Goal: Task Accomplishment & Management: Complete application form

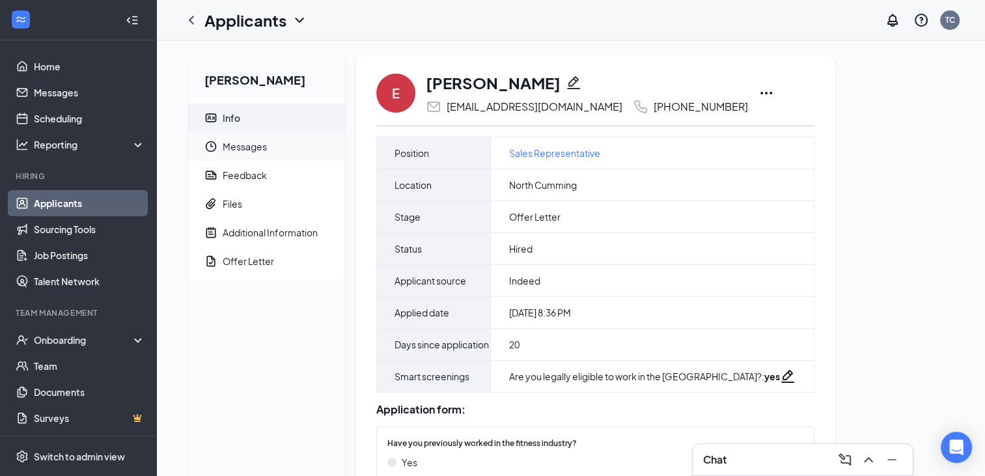
click at [242, 151] on span "Messages" at bounding box center [279, 146] width 112 height 29
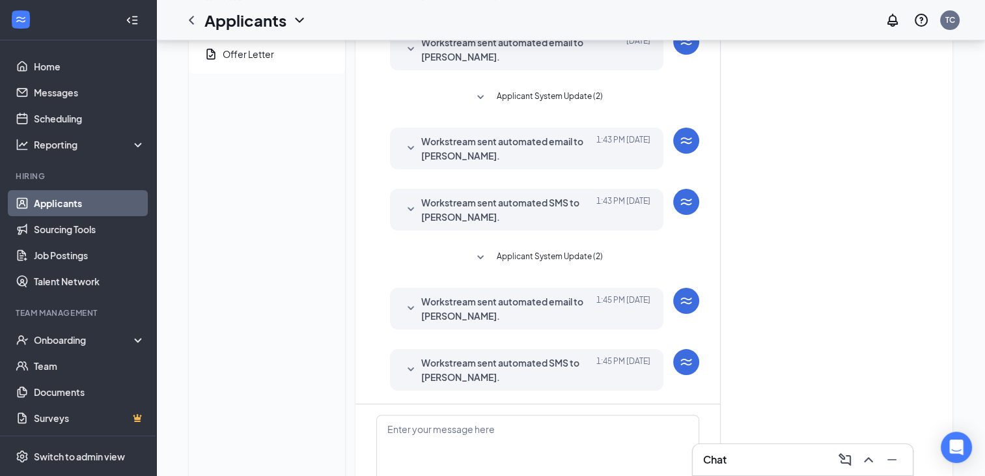
scroll to position [195, 0]
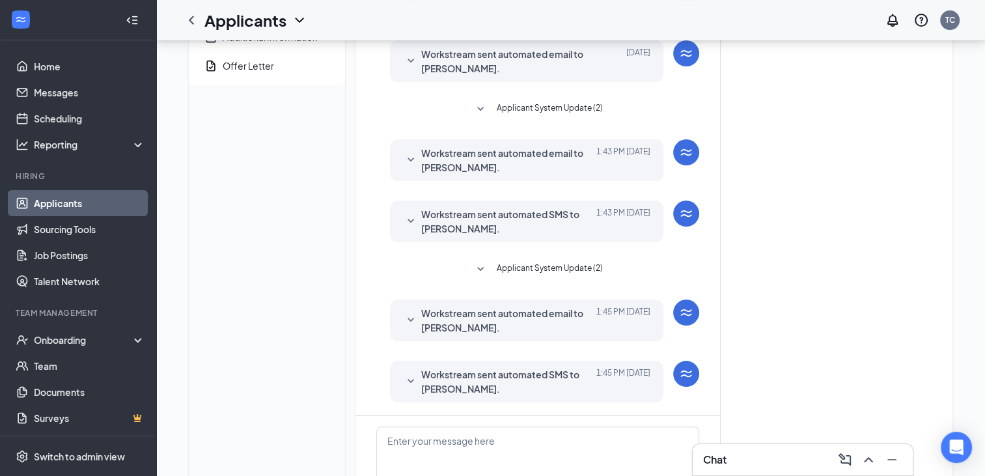
click at [536, 316] on span "Workstream sent automated email to [PERSON_NAME]." at bounding box center [506, 320] width 171 height 29
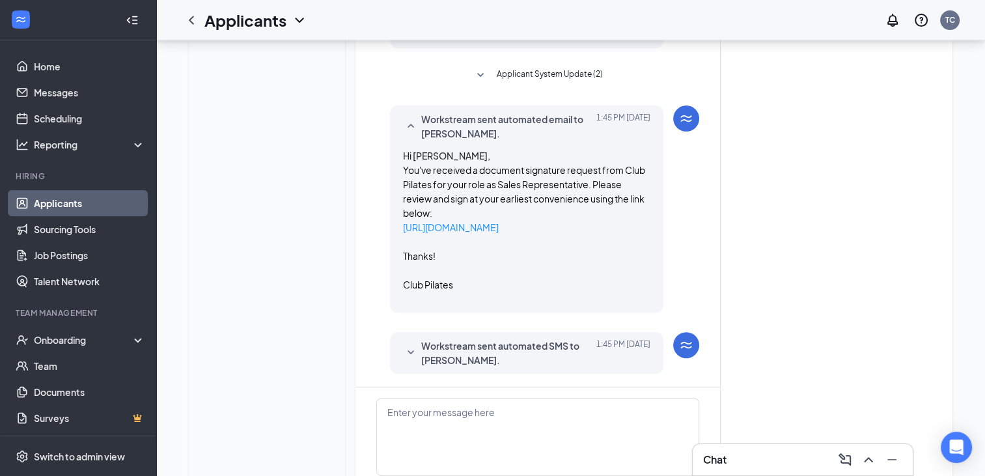
click at [497, 342] on span "Workstream sent automated SMS to EMMA STOKES." at bounding box center [506, 352] width 171 height 29
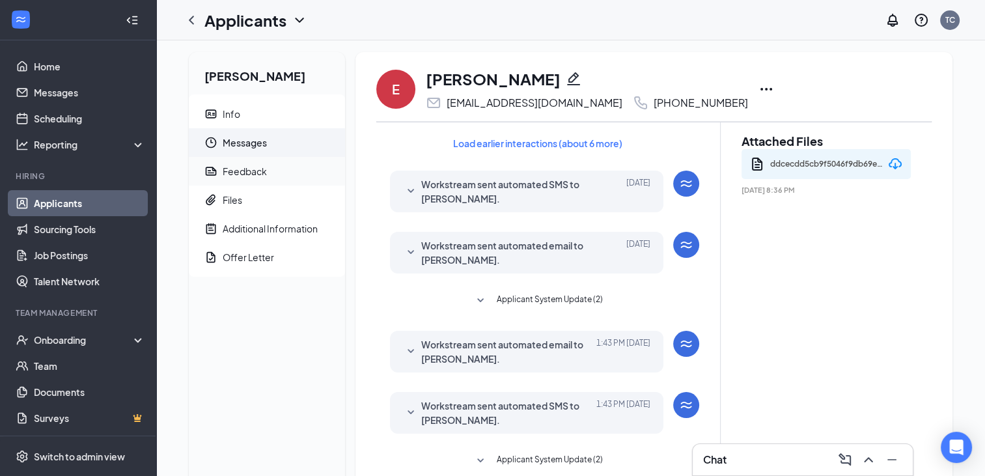
scroll to position [3, 0]
click at [251, 169] on div "Feedback" at bounding box center [245, 171] width 44 height 13
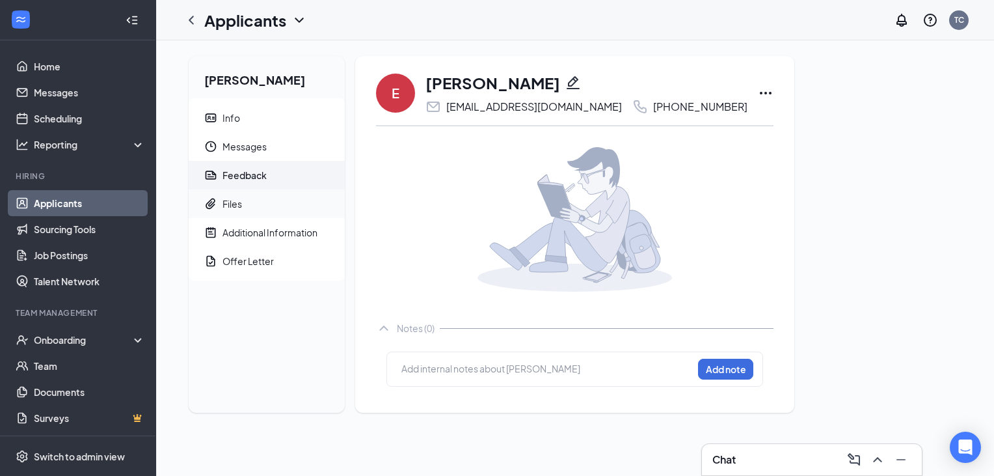
click at [237, 202] on div "Files" at bounding box center [233, 203] width 20 height 13
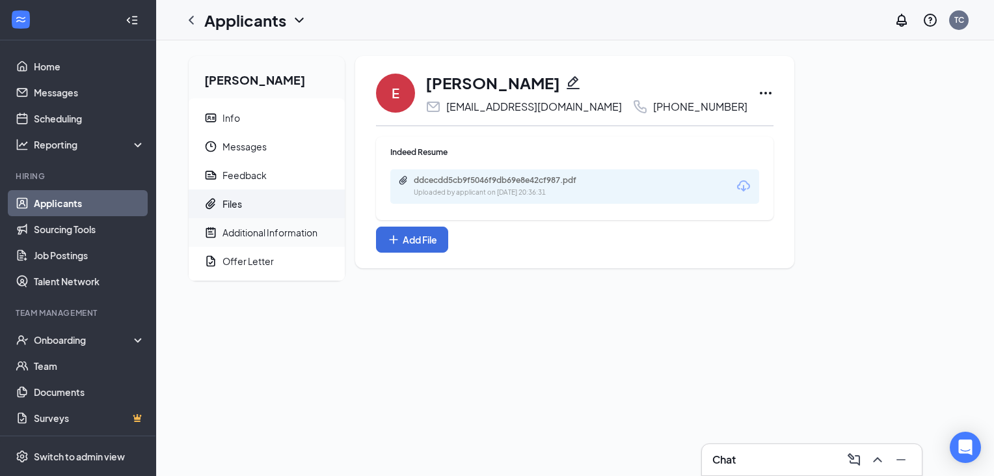
click at [243, 236] on div "Additional Information" at bounding box center [270, 232] width 95 height 13
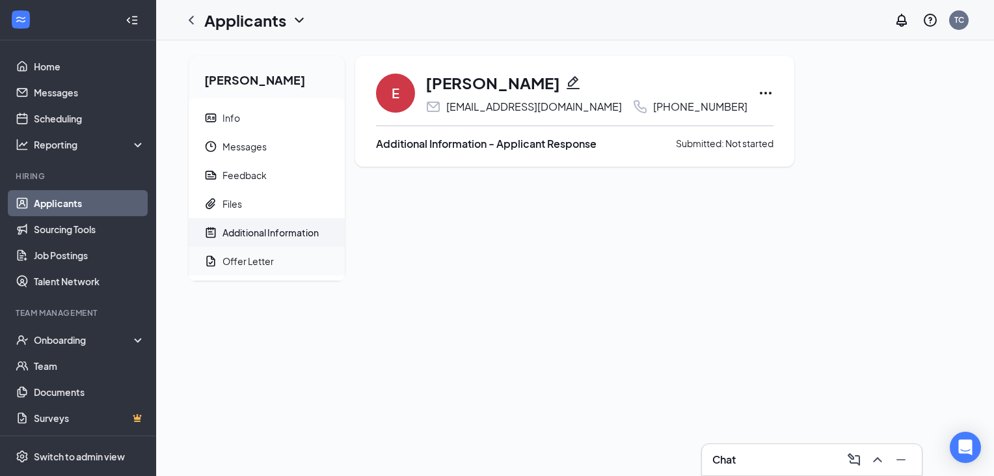
click at [243, 257] on div "Offer Letter" at bounding box center [248, 260] width 51 height 13
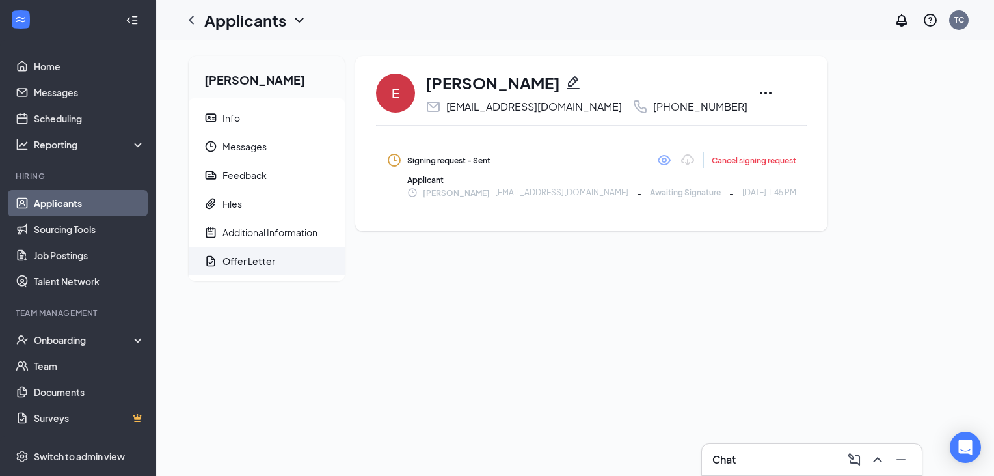
click at [90, 203] on link "Applicants" at bounding box center [89, 203] width 111 height 26
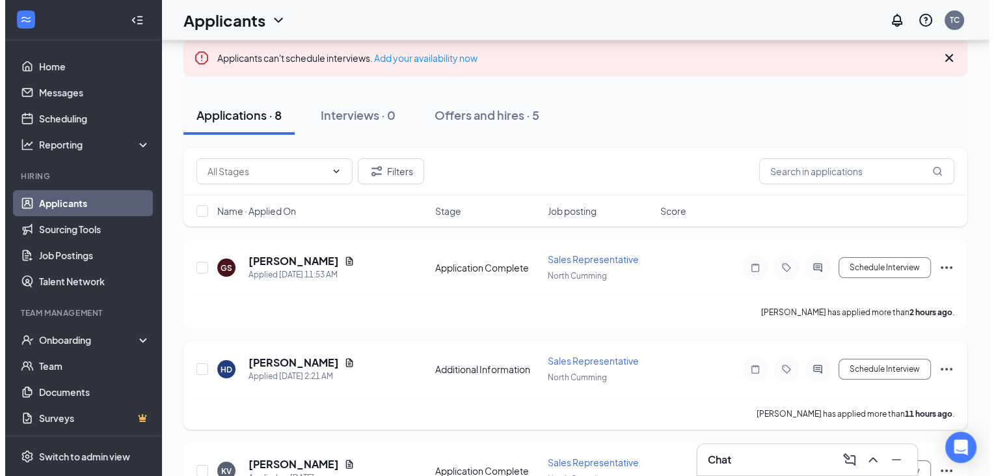
scroll to position [73, 0]
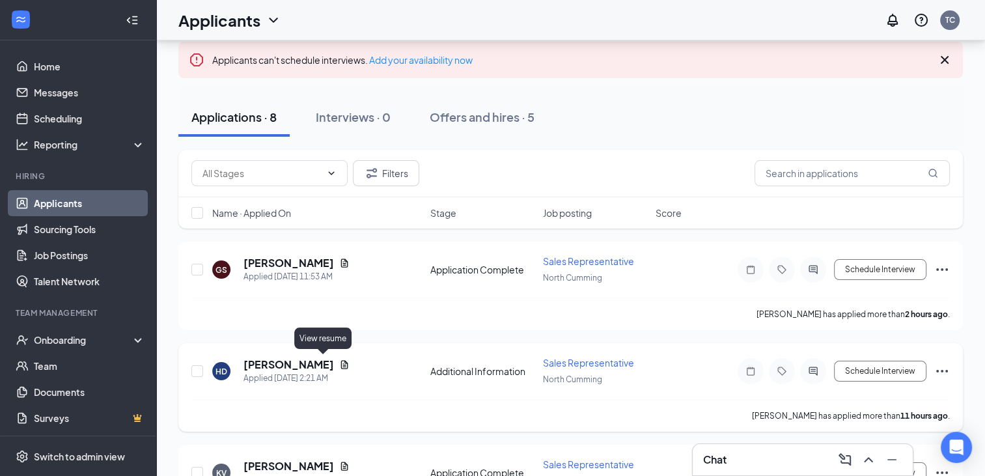
click at [339, 361] on icon "Document" at bounding box center [344, 364] width 10 height 10
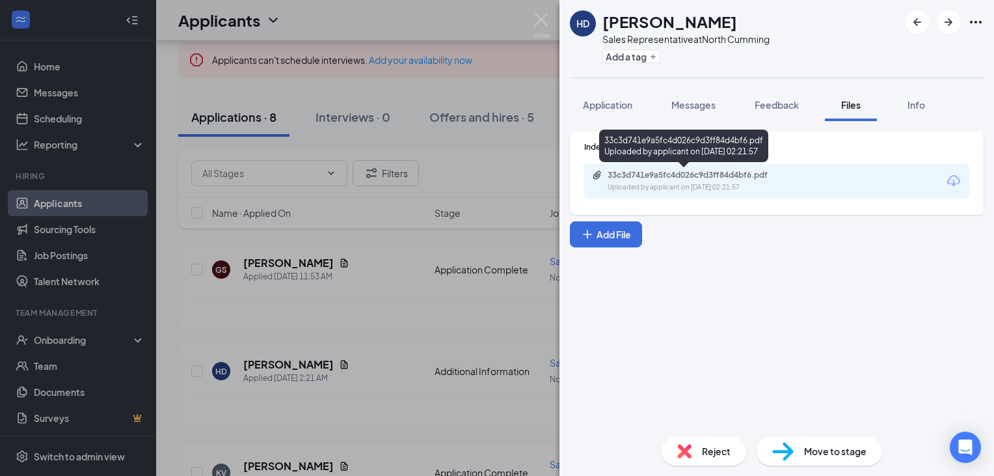
click at [730, 178] on div "33c3d741e9a5fc4d026c9d3ff84d4bf6.pdf" at bounding box center [699, 175] width 182 height 10
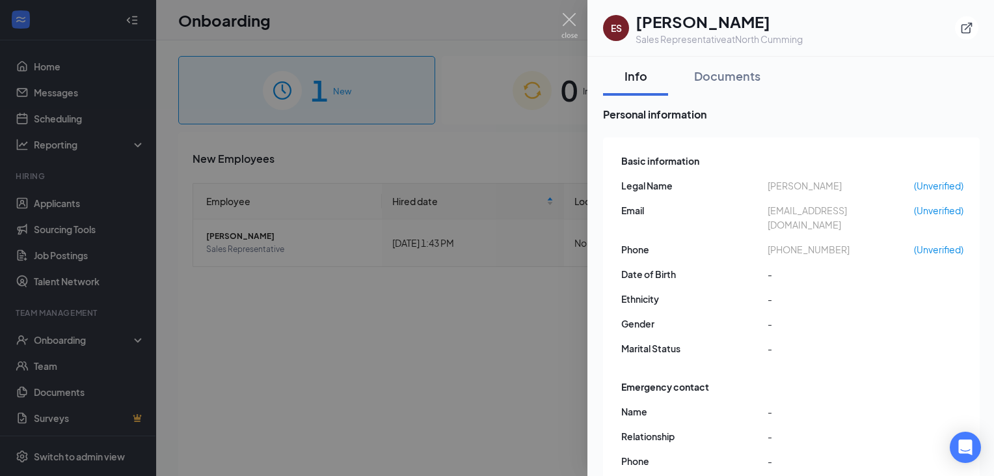
click at [552, 283] on div at bounding box center [497, 238] width 994 height 476
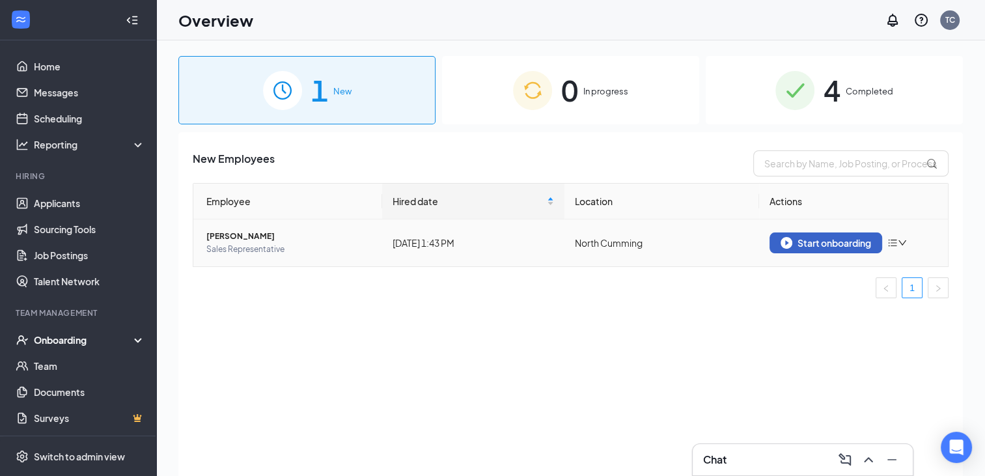
click at [848, 242] on div "Start onboarding" at bounding box center [825, 243] width 90 height 12
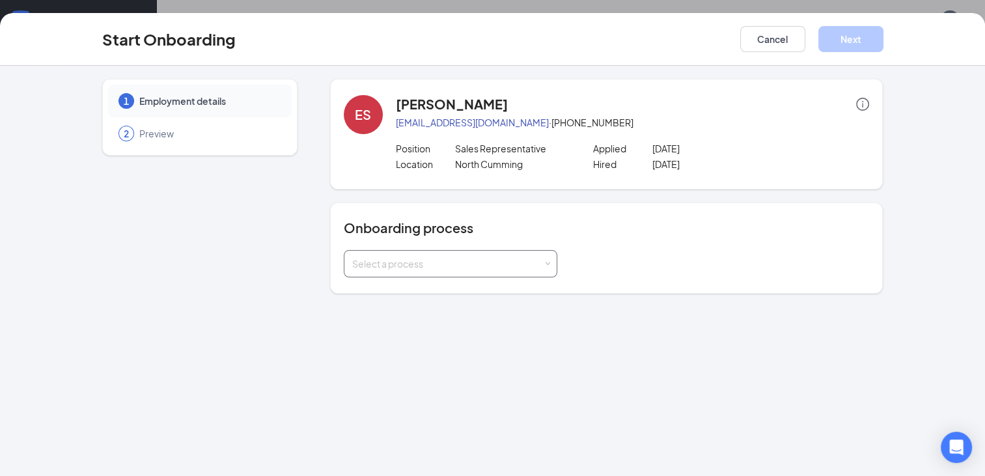
click at [434, 264] on div "Select a process" at bounding box center [447, 263] width 191 height 13
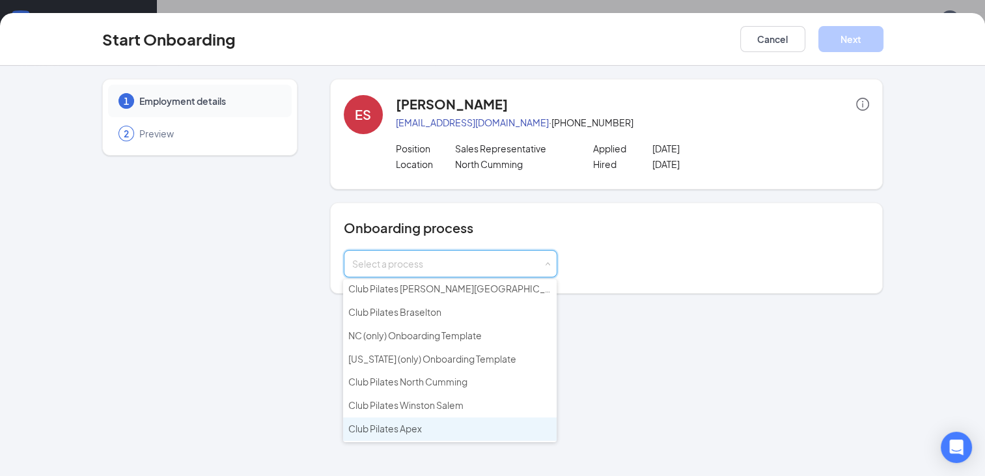
scroll to position [443, 0]
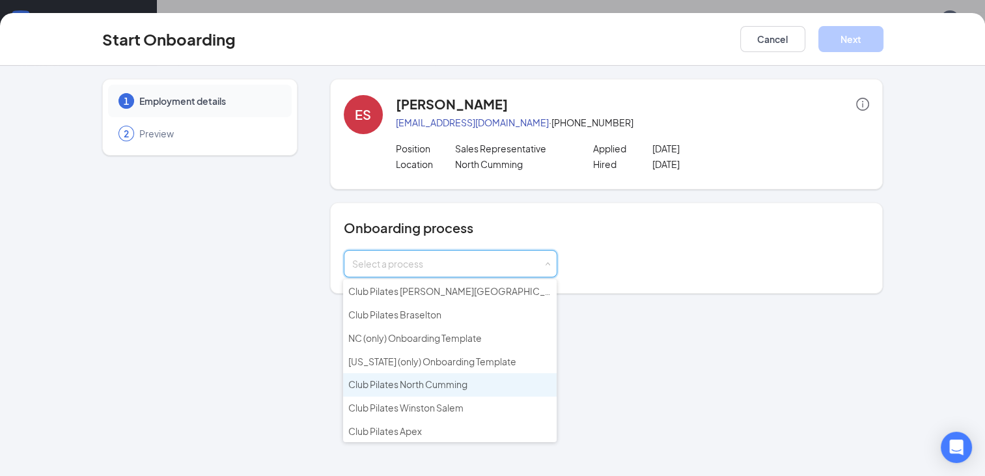
click at [424, 378] on span "Club Pilates North Cumming" at bounding box center [407, 384] width 119 height 12
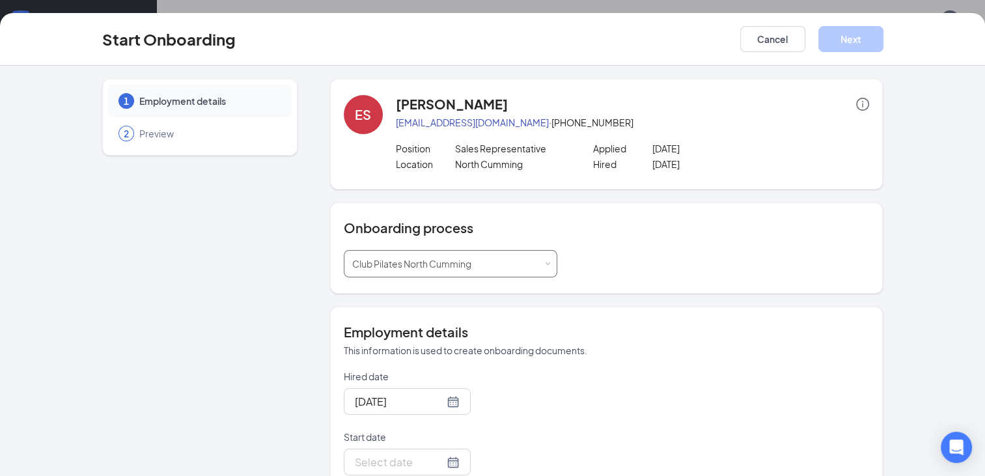
scroll to position [109, 0]
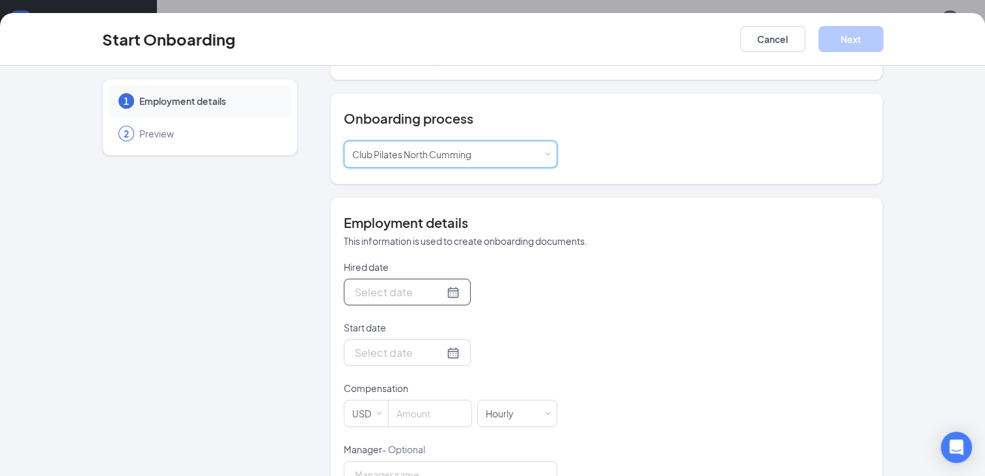
click at [412, 291] on input "Hired date" at bounding box center [399, 292] width 89 height 16
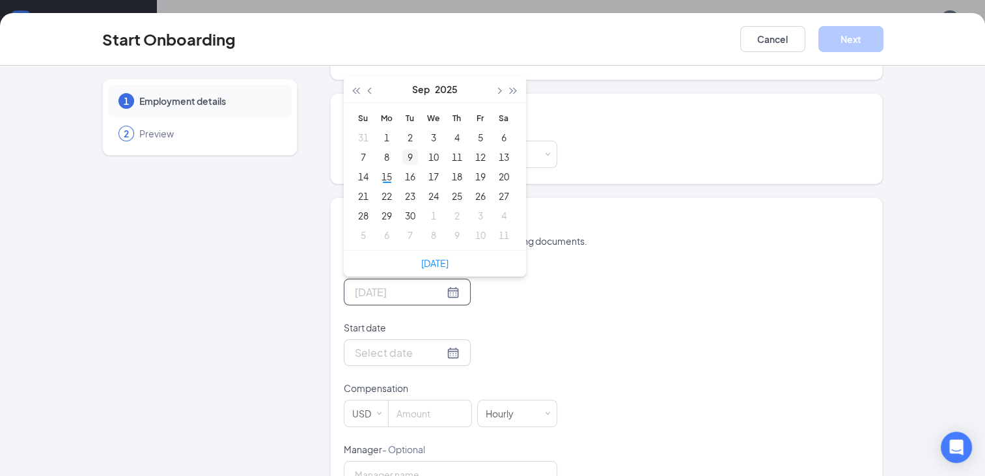
type input "[DATE]"
click at [406, 157] on div "9" at bounding box center [410, 157] width 16 height 16
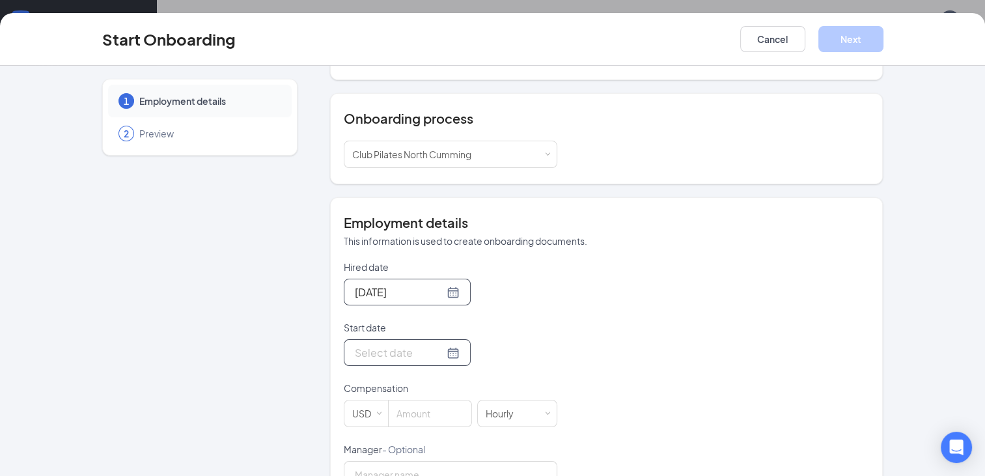
click at [435, 351] on div at bounding box center [407, 352] width 105 height 16
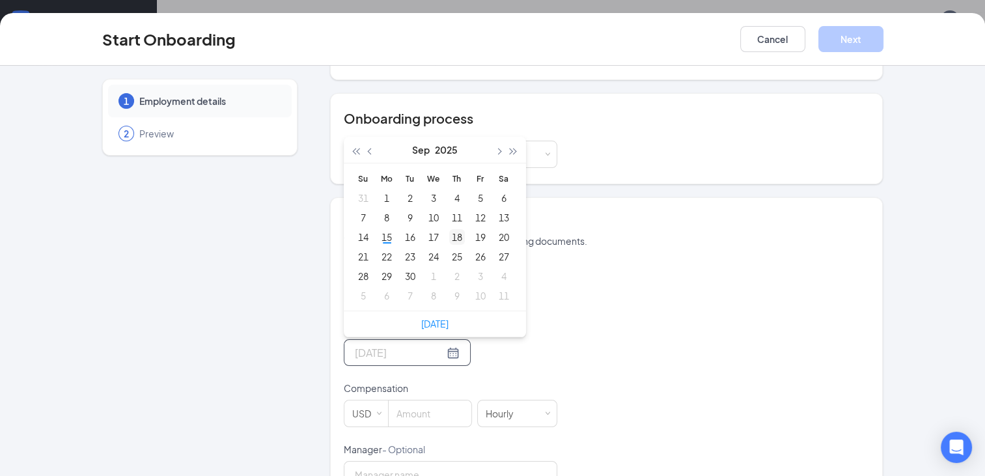
type input "[DATE]"
click at [451, 234] on div "18" at bounding box center [457, 237] width 16 height 16
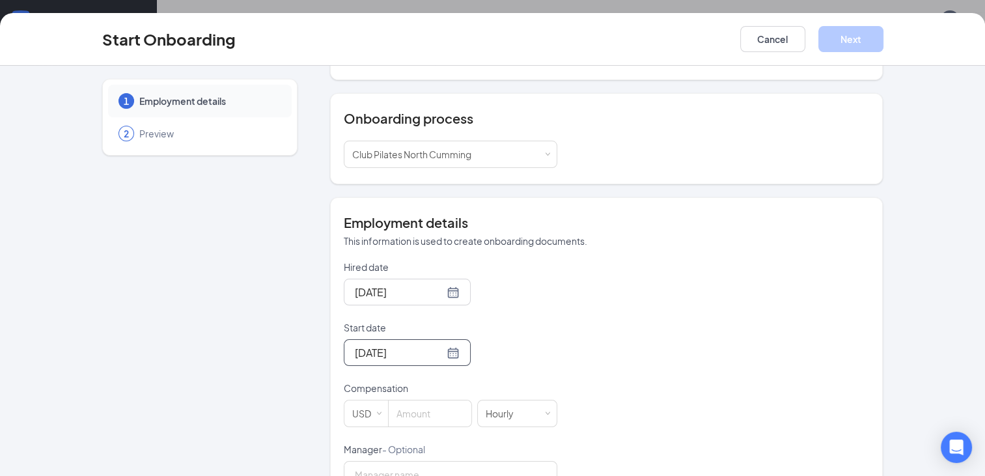
click at [492, 356] on div "[DATE]" at bounding box center [450, 352] width 213 height 27
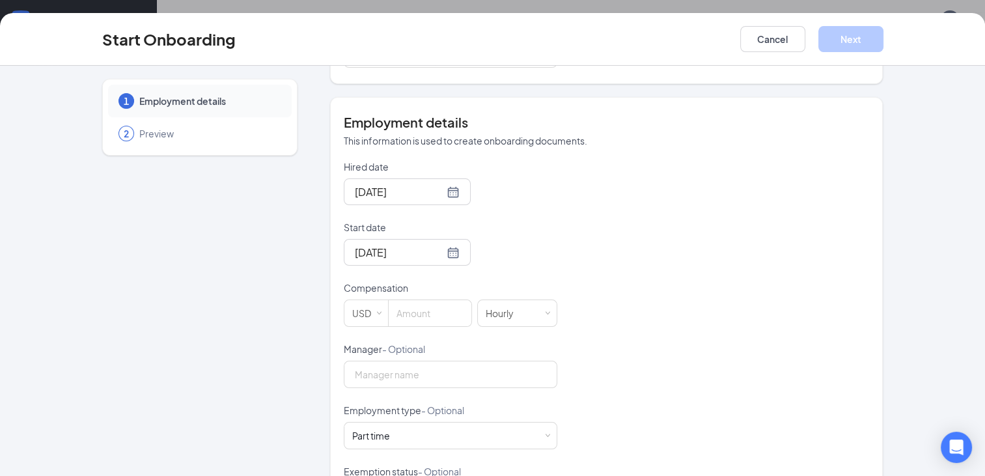
scroll to position [211, 0]
click at [422, 309] on input at bounding box center [430, 312] width 83 height 26
type input "14"
click at [596, 344] on div "Hired date [DATE] [DATE] Su Mo Tu We Th Fr Sa 31 1 2 3 4 5 6 7 8 9 10 11 12 13 …" at bounding box center [607, 372] width 526 height 426
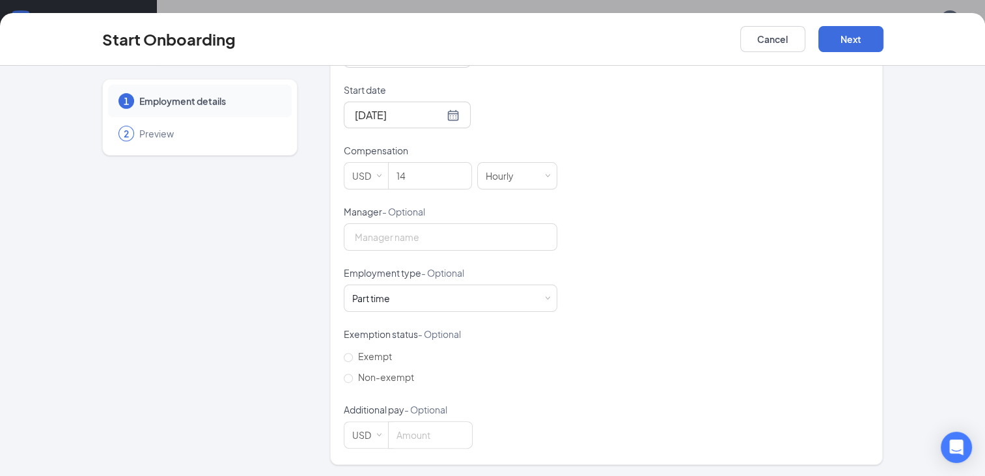
scroll to position [35, 0]
click at [860, 40] on button "Next" at bounding box center [850, 39] width 65 height 26
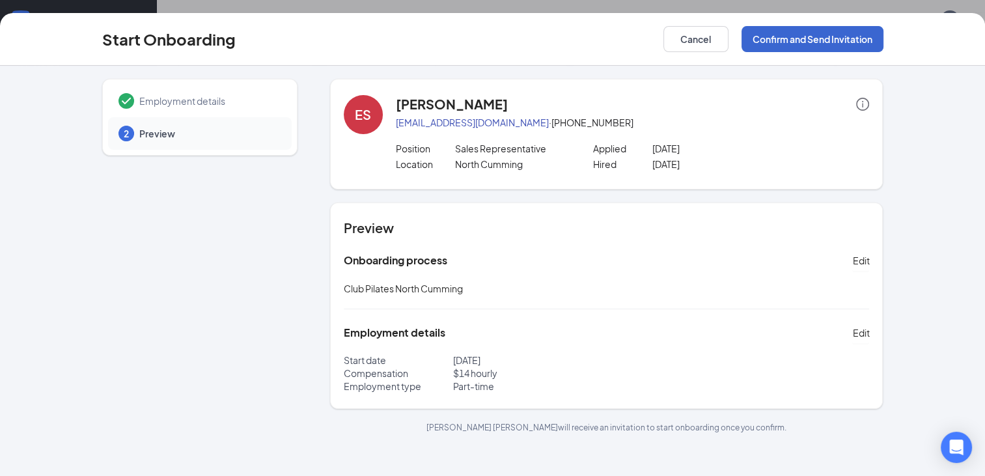
scroll to position [0, 0]
click at [836, 34] on button "Confirm and Send Invitation" at bounding box center [812, 39] width 142 height 26
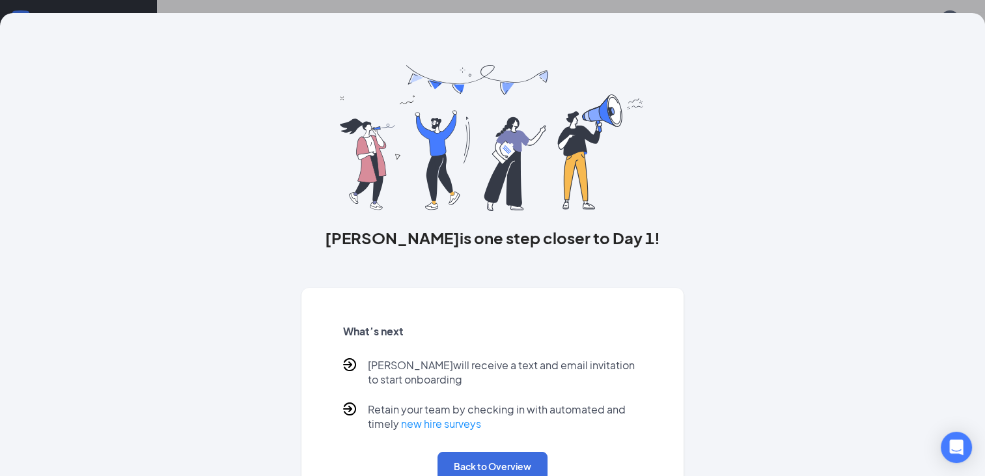
scroll to position [41, 0]
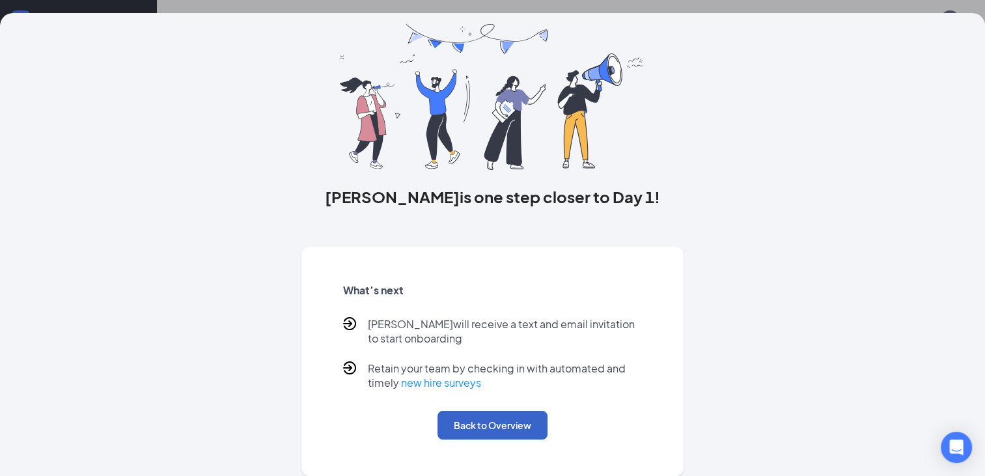
click at [514, 424] on button "Back to Overview" at bounding box center [492, 425] width 110 height 29
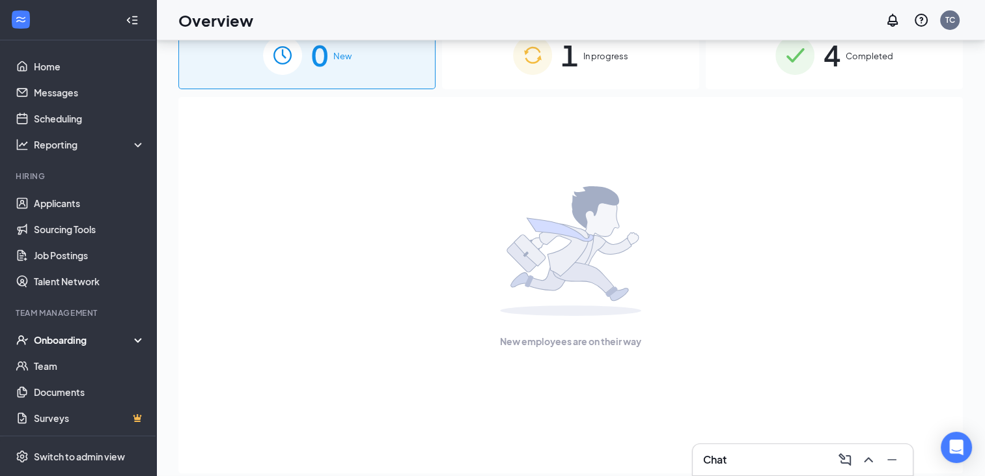
scroll to position [0, 0]
